Goal: Transaction & Acquisition: Book appointment/travel/reservation

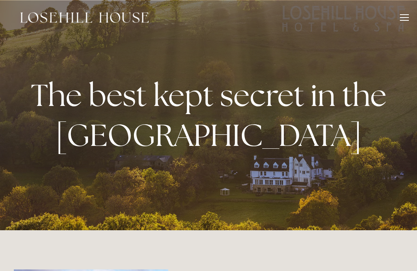
click at [411, 9] on header "Rooms Rooms Your Stay Book a stay Offers Spa" at bounding box center [208, 17] width 417 height 35
click at [410, 13] on header "Rooms Rooms Your Stay Book a stay Offers Spa" at bounding box center [208, 17] width 417 height 35
click at [404, 22] on div at bounding box center [404, 18] width 9 height 9
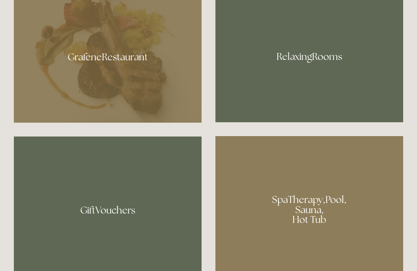
scroll to position [508, 0]
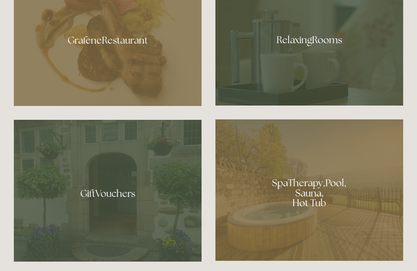
click at [299, 61] on div at bounding box center [310, 37] width 188 height 137
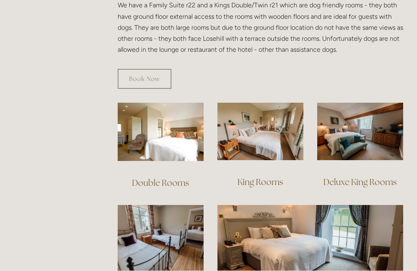
scroll to position [499, 0]
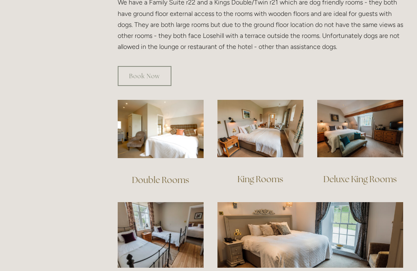
click at [261, 174] on link "King Rooms" at bounding box center [261, 179] width 46 height 11
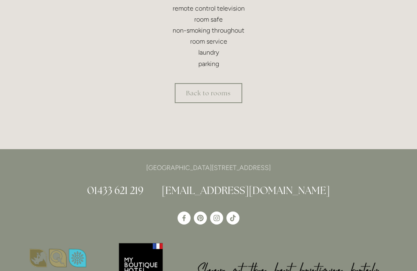
scroll to position [367, 0]
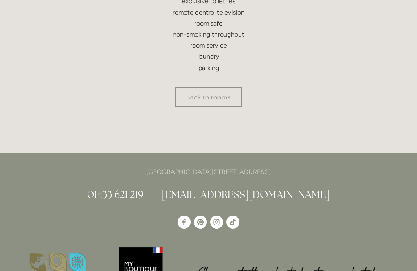
click at [204, 92] on link "Back to rooms" at bounding box center [209, 97] width 68 height 20
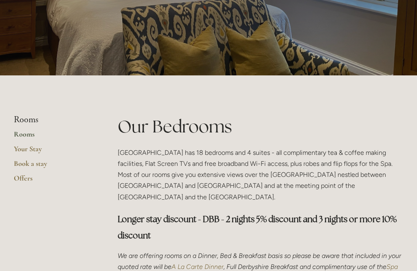
scroll to position [96, 0]
click at [23, 179] on link "Offers" at bounding box center [53, 181] width 78 height 15
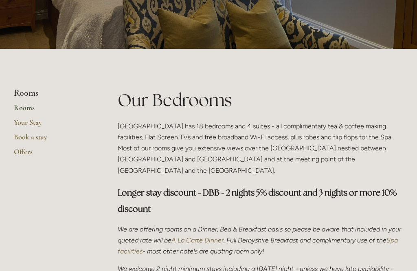
click at [31, 132] on link "Book a stay" at bounding box center [53, 139] width 78 height 15
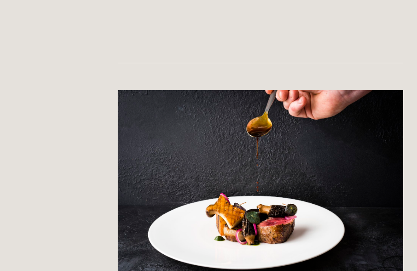
scroll to position [1247, 0]
